Goal: Task Accomplishment & Management: Use online tool/utility

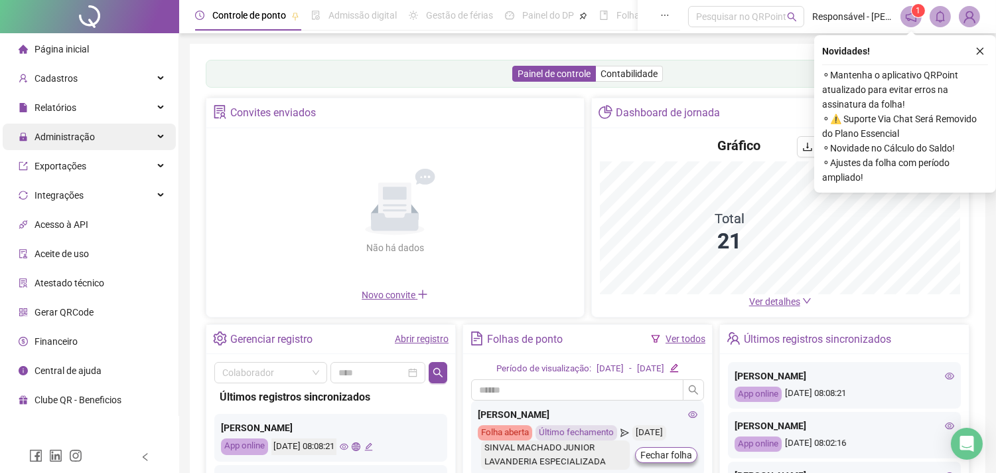
click at [98, 131] on div "Administração" at bounding box center [89, 136] width 173 height 27
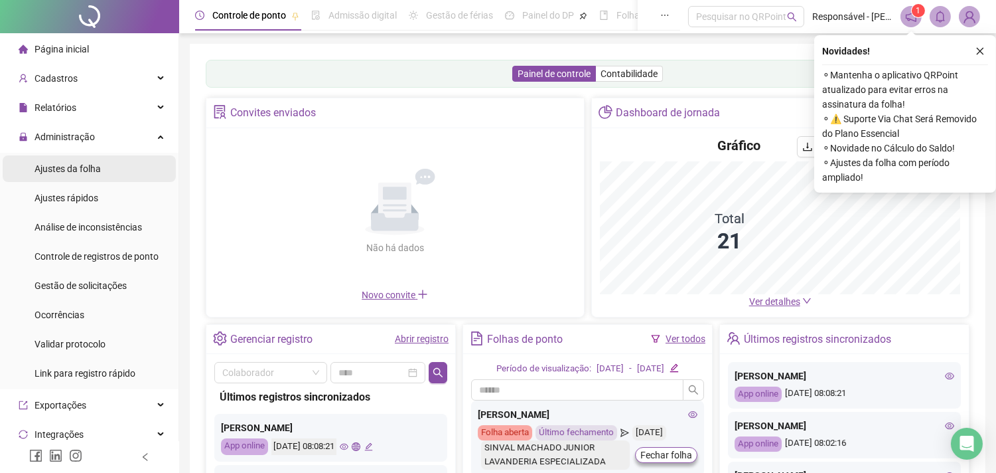
click at [94, 166] on span "Ajustes da folha" at bounding box center [68, 168] width 66 height 11
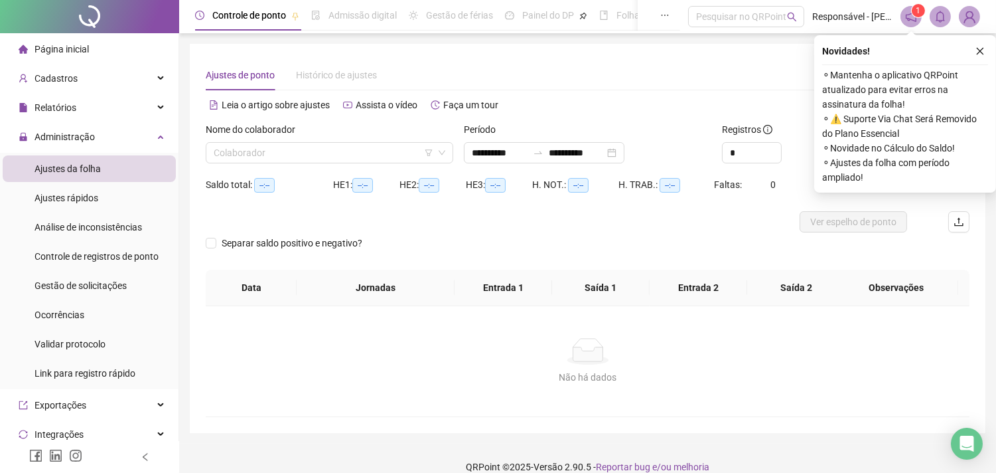
type input "**********"
click at [319, 151] on input "search" at bounding box center [324, 153] width 220 height 20
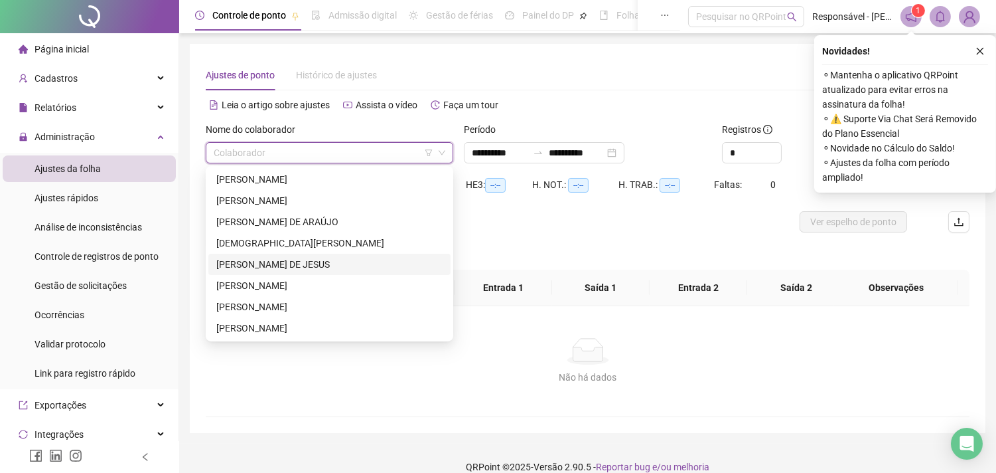
click at [254, 260] on div "[PERSON_NAME] DE JESUS" at bounding box center [329, 264] width 226 height 15
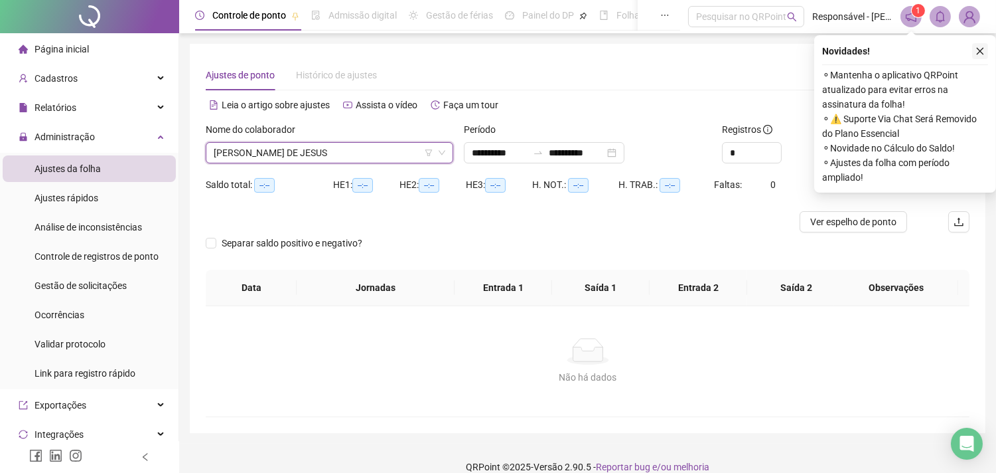
click at [976, 48] on icon "close" at bounding box center [980, 50] width 9 height 9
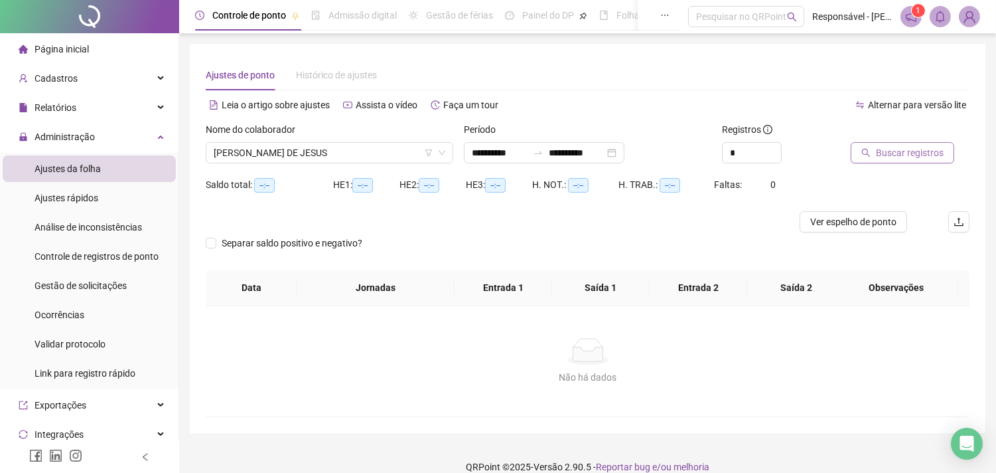
click at [906, 147] on span "Buscar registros" at bounding box center [910, 152] width 68 height 15
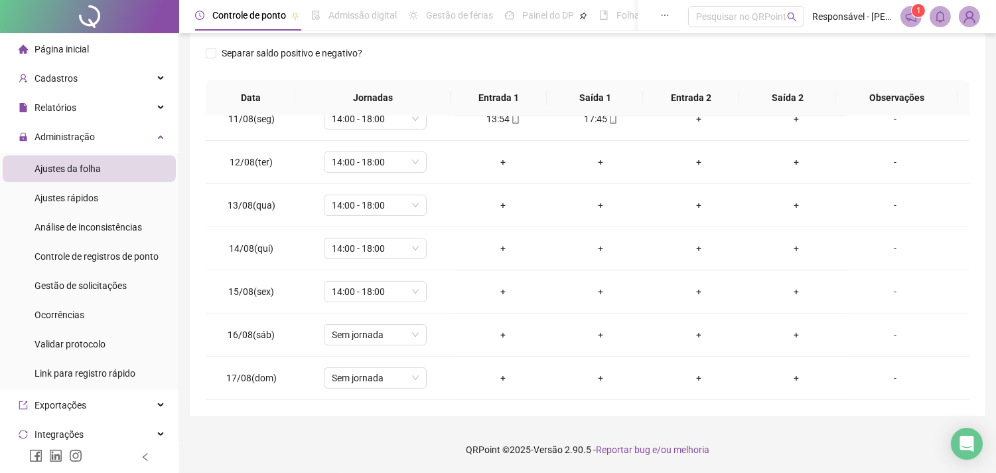
scroll to position [303, 0]
